Goal: Contribute content: Contribute content

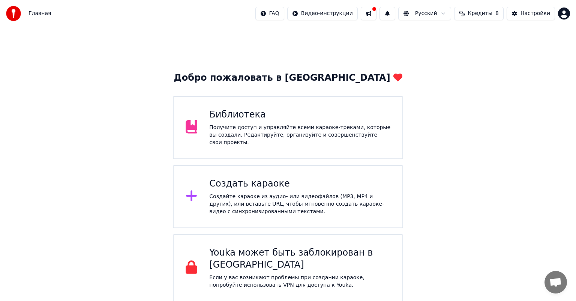
click at [269, 135] on div "Получите доступ и управляйте всеми караоке-треками, которые вы создали. Редакти…" at bounding box center [299, 135] width 181 height 23
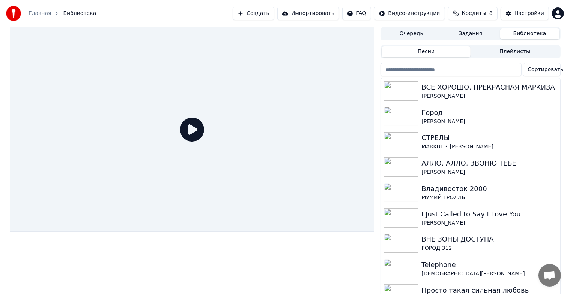
click at [470, 36] on button "Задания" at bounding box center [470, 34] width 59 height 11
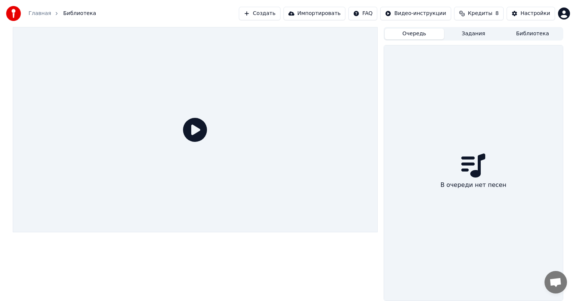
click at [425, 38] on button "Очередь" at bounding box center [414, 34] width 59 height 11
click at [461, 36] on button "Задания" at bounding box center [473, 34] width 59 height 11
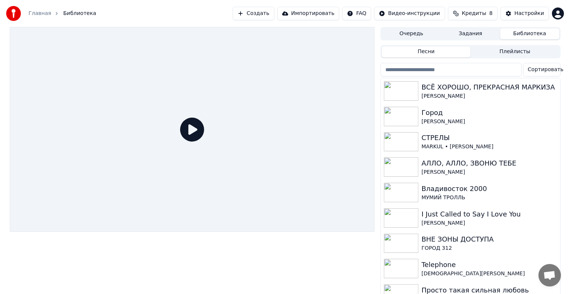
click at [523, 33] on button "Библиотека" at bounding box center [529, 34] width 59 height 11
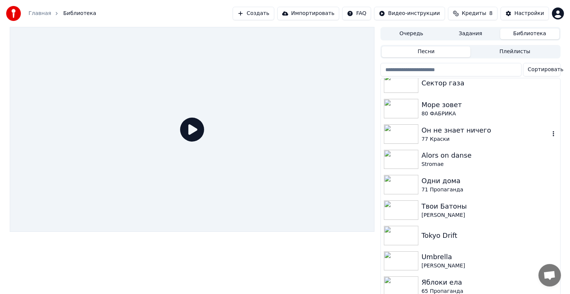
scroll to position [813, 0]
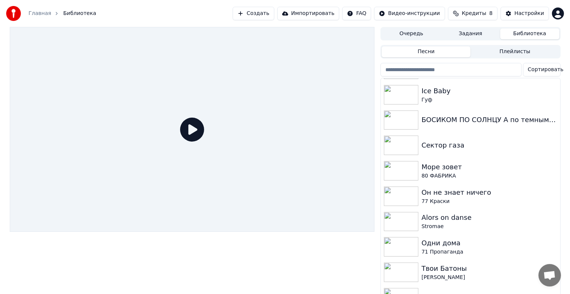
click at [458, 69] on input "search" at bounding box center [450, 70] width 141 height 14
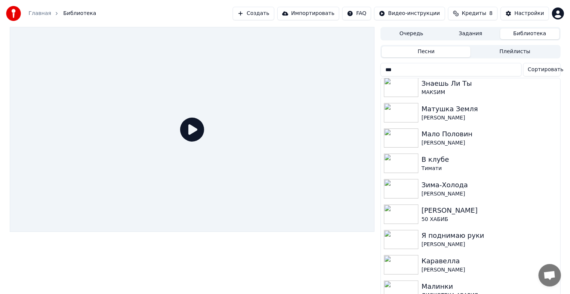
type input "****"
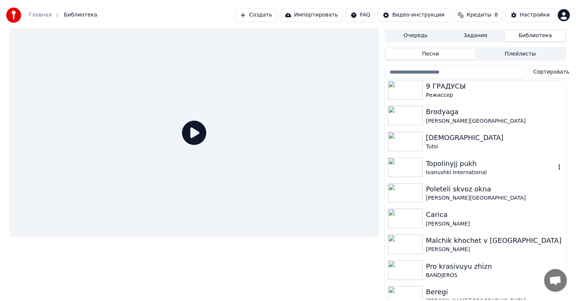
scroll to position [4442, 0]
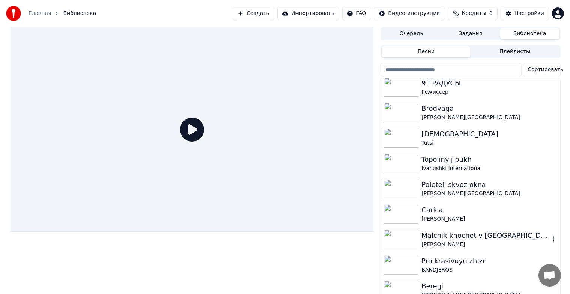
click at [458, 242] on div "[PERSON_NAME]" at bounding box center [485, 245] width 128 height 8
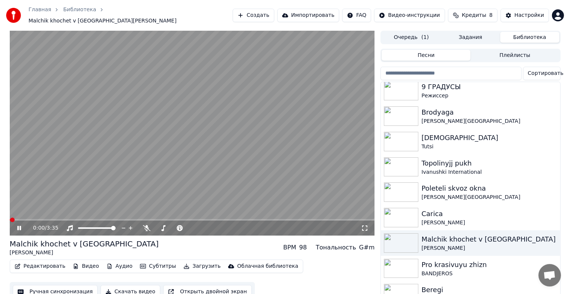
click at [19, 226] on icon at bounding box center [25, 228] width 18 height 6
click at [149, 222] on body "Главная Библиотека Malchik khochet v [GEOGRAPHIC_DATA][PERSON_NAME] Создать Имп…" at bounding box center [285, 147] width 570 height 294
click at [147, 225] on icon at bounding box center [147, 228] width 8 height 6
click at [263, 14] on button "Создать" at bounding box center [253, 16] width 41 height 14
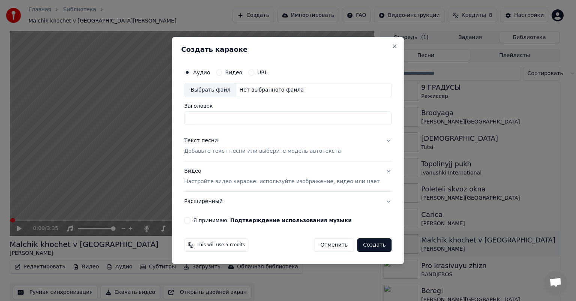
click at [216, 89] on div "Выбрать файл" at bounding box center [211, 90] width 52 height 14
click at [294, 116] on input "**********" at bounding box center [287, 118] width 207 height 14
paste input
type input "**********"
click at [260, 141] on div "Текст песни Добавьте текст песни или выберите модель автотекста" at bounding box center [262, 146] width 157 height 18
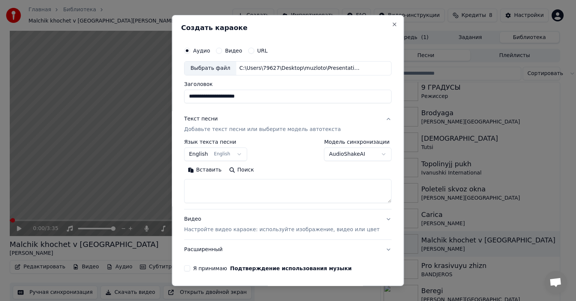
click at [230, 193] on textarea at bounding box center [287, 191] width 207 height 24
paste textarea "**********"
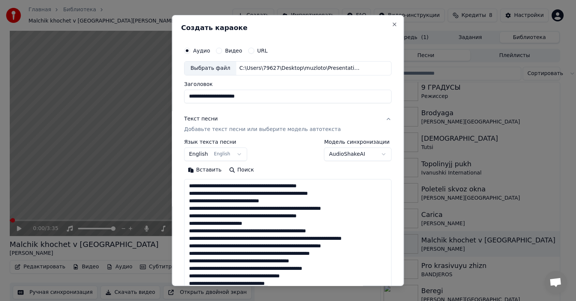
scroll to position [279, 0]
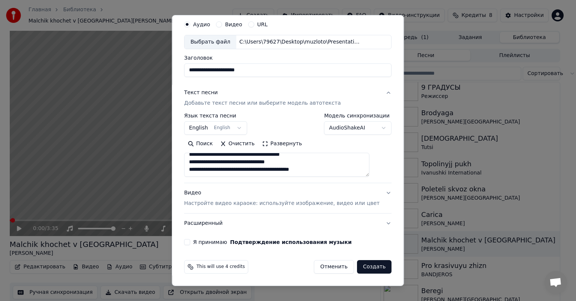
type textarea "**********"
click at [236, 191] on div "Видео Настройте видео караоке: используйте изображение, видео или цвет" at bounding box center [281, 198] width 195 height 18
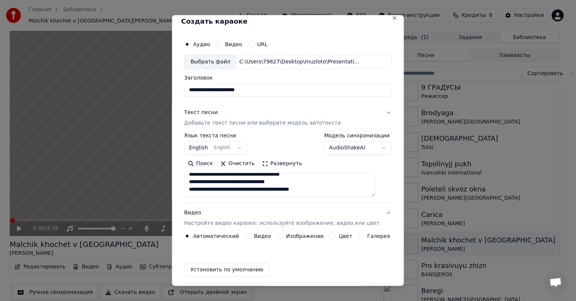
scroll to position [6, 0]
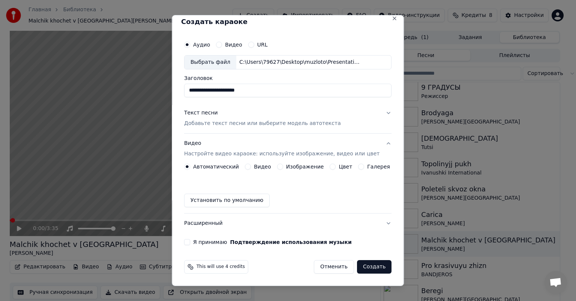
click at [282, 165] on div "Изображение" at bounding box center [300, 167] width 47 height 6
click at [278, 167] on button "Изображение" at bounding box center [280, 167] width 6 height 6
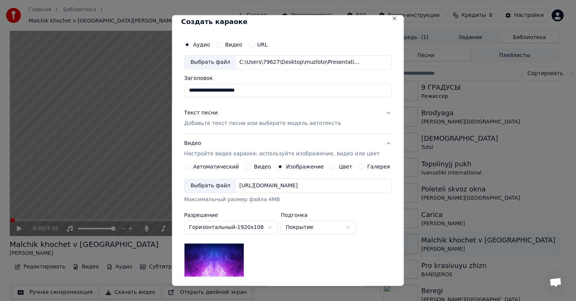
click at [219, 184] on div "Выбрать файл" at bounding box center [211, 186] width 52 height 14
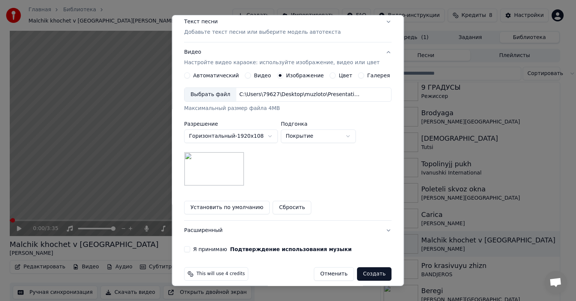
scroll to position [104, 0]
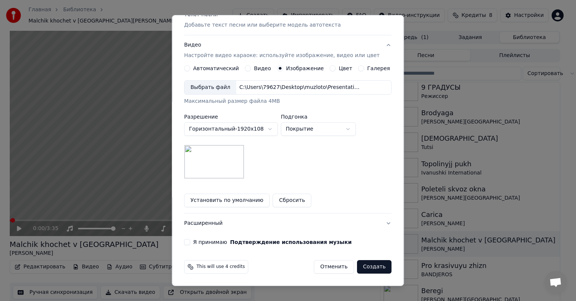
click at [190, 240] on button "Я принимаю Подтверждение использования музыки" at bounding box center [187, 242] width 6 height 6
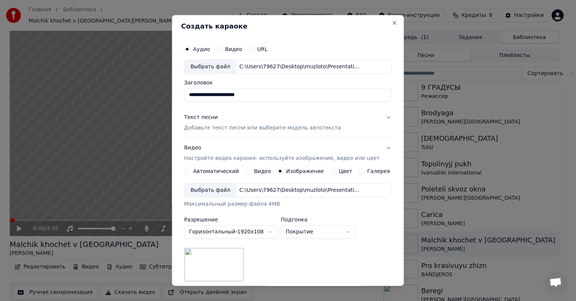
scroll to position [0, 0]
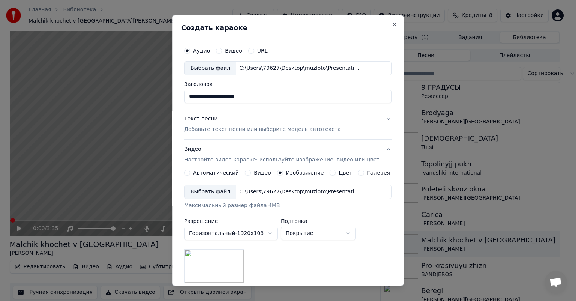
click at [339, 119] on button "Текст песни Добавьте текст песни или выберите модель автотекста" at bounding box center [287, 124] width 207 height 30
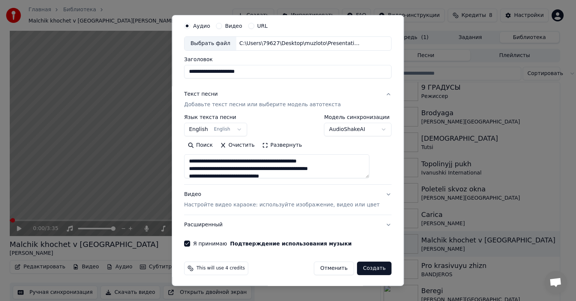
scroll to position [26, 0]
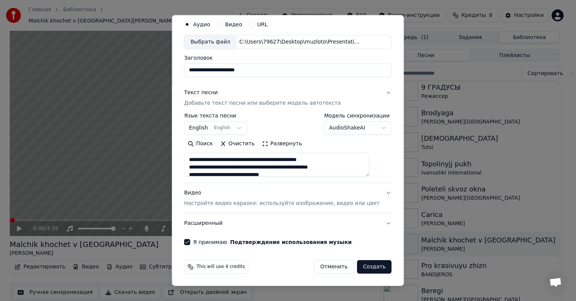
click at [359, 264] on button "Создать" at bounding box center [374, 267] width 35 height 14
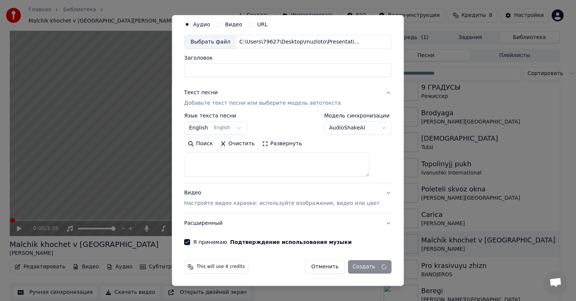
select select
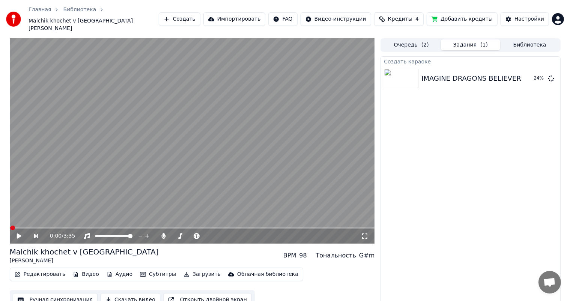
click at [188, 15] on button "Создать" at bounding box center [179, 19] width 41 height 14
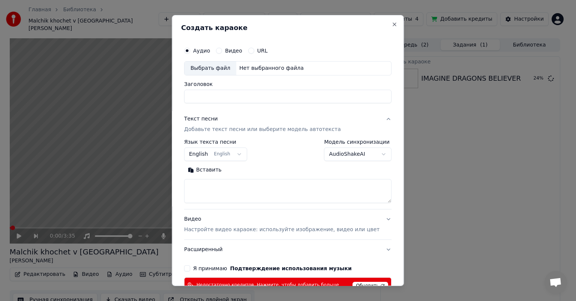
click at [223, 70] on div "Выбрать файл" at bounding box center [211, 69] width 52 height 14
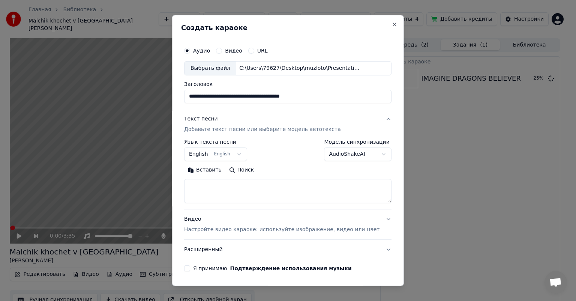
click at [324, 95] on input "**********" at bounding box center [287, 97] width 207 height 14
paste input
type input "**********"
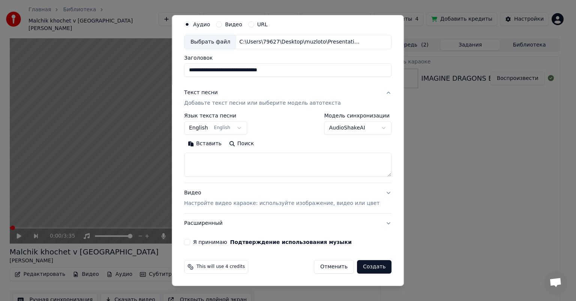
click at [243, 158] on textarea at bounding box center [287, 165] width 207 height 24
paste textarea "**********"
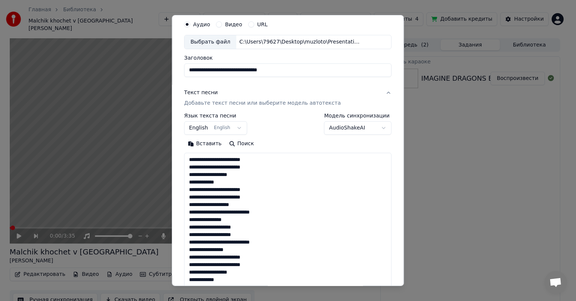
scroll to position [174, 0]
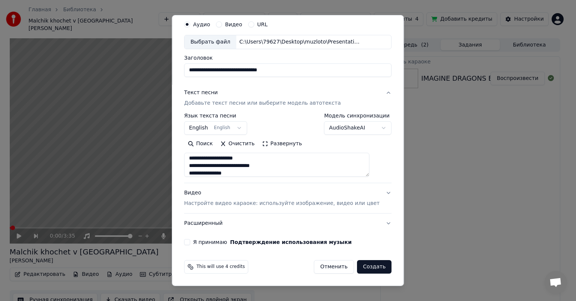
type textarea "**********"
click at [279, 118] on div "**********" at bounding box center [287, 124] width 207 height 22
click at [239, 192] on div "Видео Настройте видео караоке: используйте изображение, видео или цвет" at bounding box center [281, 198] width 195 height 18
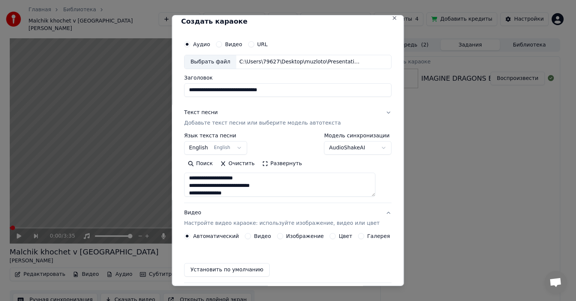
scroll to position [6, 0]
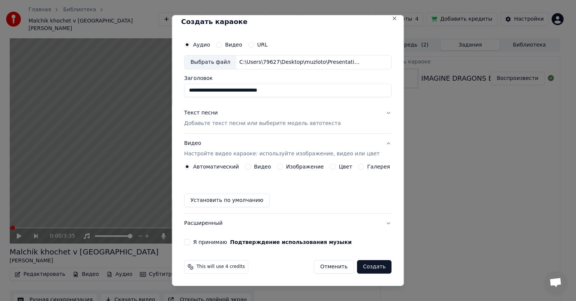
click at [277, 167] on button "Изображение" at bounding box center [280, 167] width 6 height 6
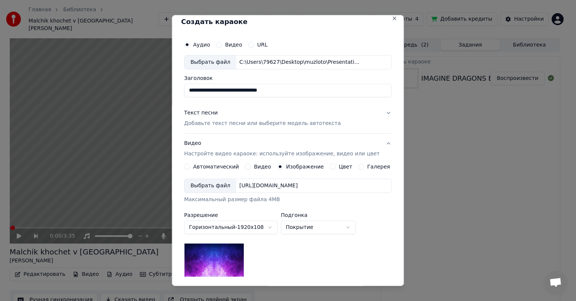
click at [222, 186] on div "Выбрать файл" at bounding box center [211, 186] width 52 height 14
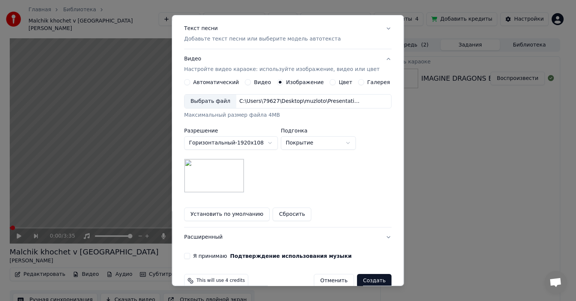
scroll to position [104, 0]
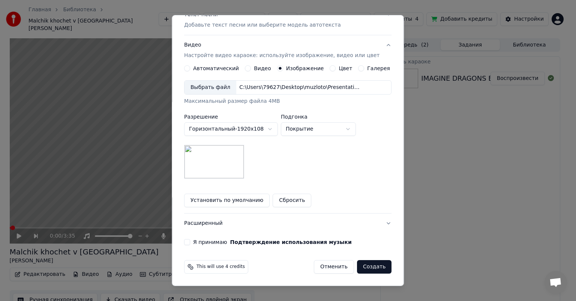
click at [190, 243] on button "Я принимаю Подтверждение использования музыки" at bounding box center [187, 242] width 6 height 6
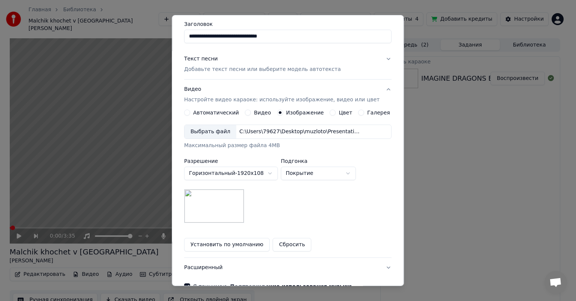
scroll to position [0, 0]
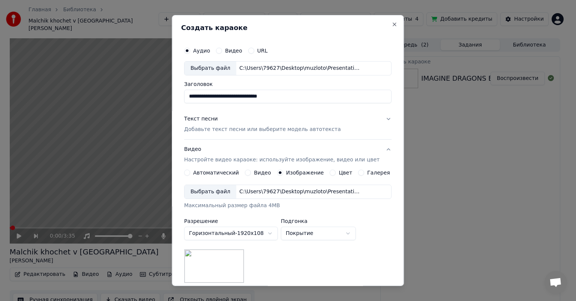
click at [317, 117] on div "Текст песни Добавьте текст песни или выберите модель автотекста" at bounding box center [262, 124] width 157 height 18
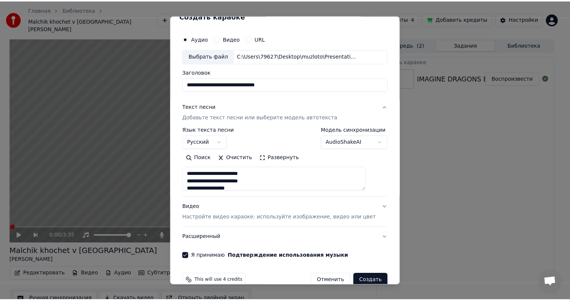
scroll to position [26, 0]
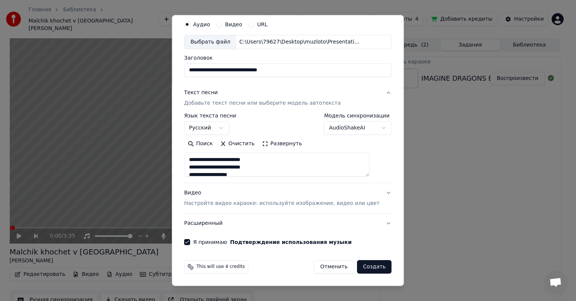
click at [359, 267] on button "Создать" at bounding box center [374, 267] width 35 height 14
select select
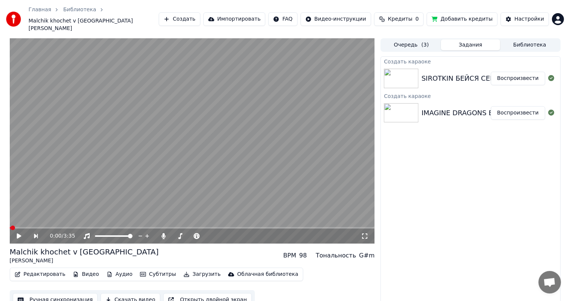
click at [468, 78] on div "SIROTKIN БЕЙСЯ СЕРДЦЕ, ВРЕМЯ БИТЬСЯ Воспроизвести" at bounding box center [470, 79] width 179 height 26
click at [518, 74] on button "Воспроизвести" at bounding box center [518, 79] width 54 height 14
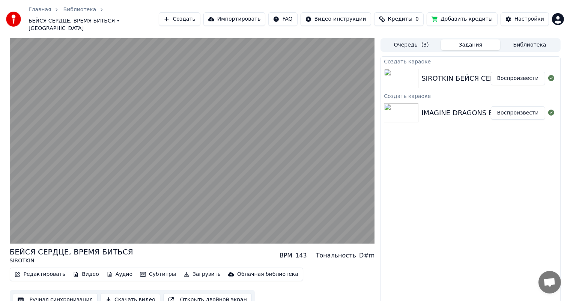
click at [517, 107] on button "Воспроизвести" at bounding box center [518, 113] width 54 height 14
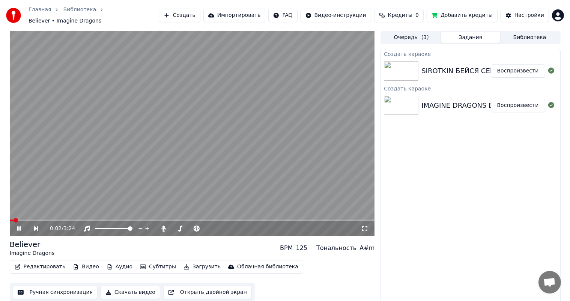
click at [17, 229] on icon at bounding box center [24, 228] width 17 height 6
